Goal: Navigation & Orientation: Find specific page/section

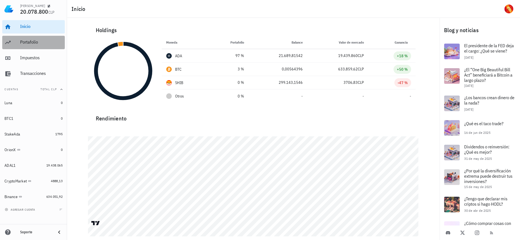
click at [28, 42] on div "Portafolio" at bounding box center [41, 41] width 42 height 5
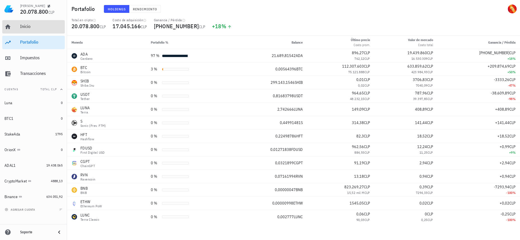
click at [34, 28] on div "Inicio" at bounding box center [41, 26] width 42 height 5
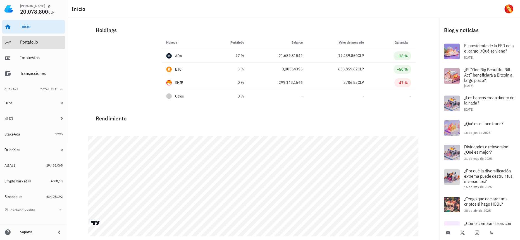
click at [27, 39] on div "Portafolio" at bounding box center [41, 41] width 42 height 5
